Goal: Find specific page/section: Find specific page/section

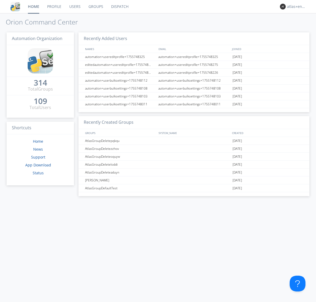
click at [119, 7] on link "Dispatch" at bounding box center [119, 6] width 25 height 13
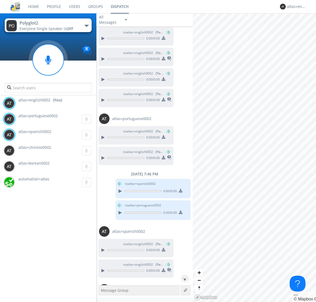
scroll to position [297, 0]
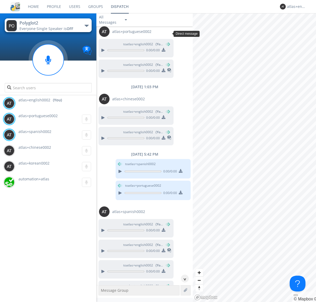
scroll to position [133, 0]
click at [183, 278] on div "^" at bounding box center [185, 278] width 8 height 8
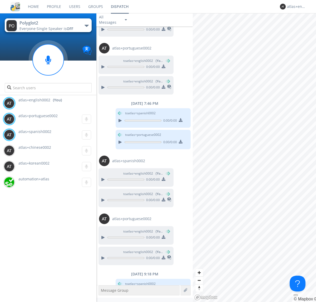
scroll to position [416, 0]
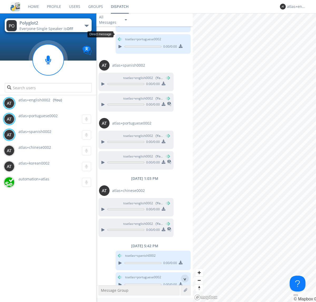
scroll to position [9, 0]
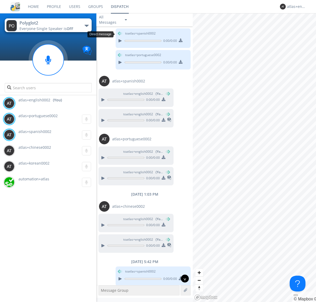
click at [183, 278] on div "^" at bounding box center [185, 278] width 8 height 8
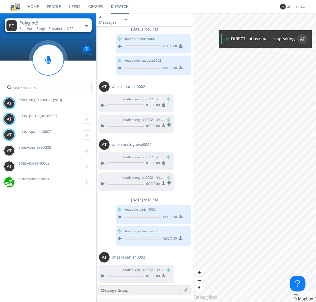
scroll to position [474, 0]
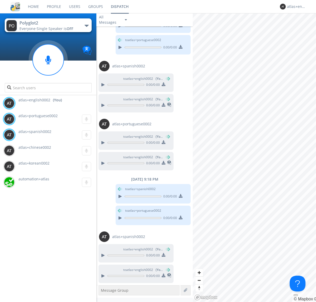
click at [163, 276] on img at bounding box center [164, 275] width 4 height 4
